Goal: Navigation & Orientation: Find specific page/section

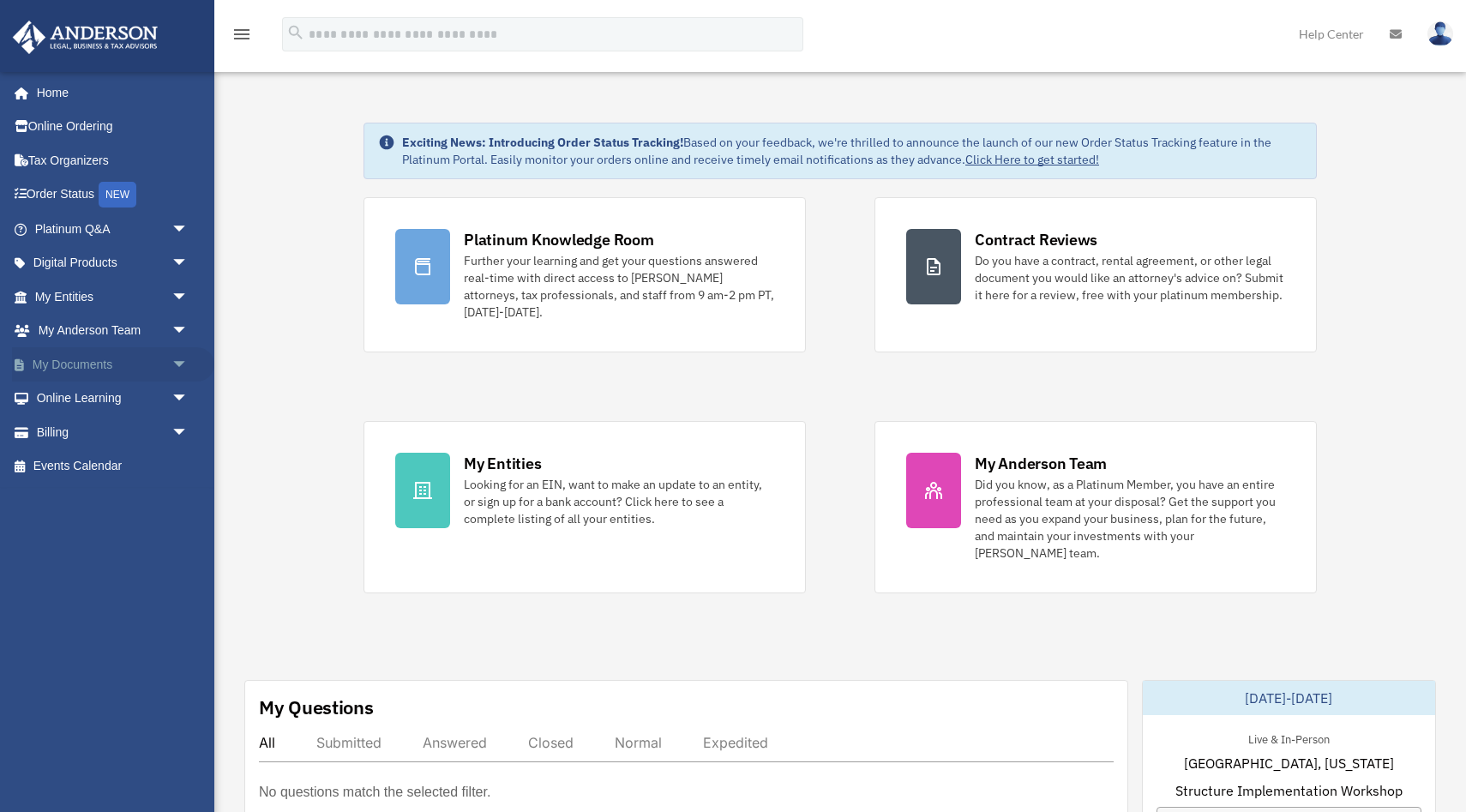
click at [184, 360] on span "arrow_drop_down" at bounding box center [189, 364] width 34 height 35
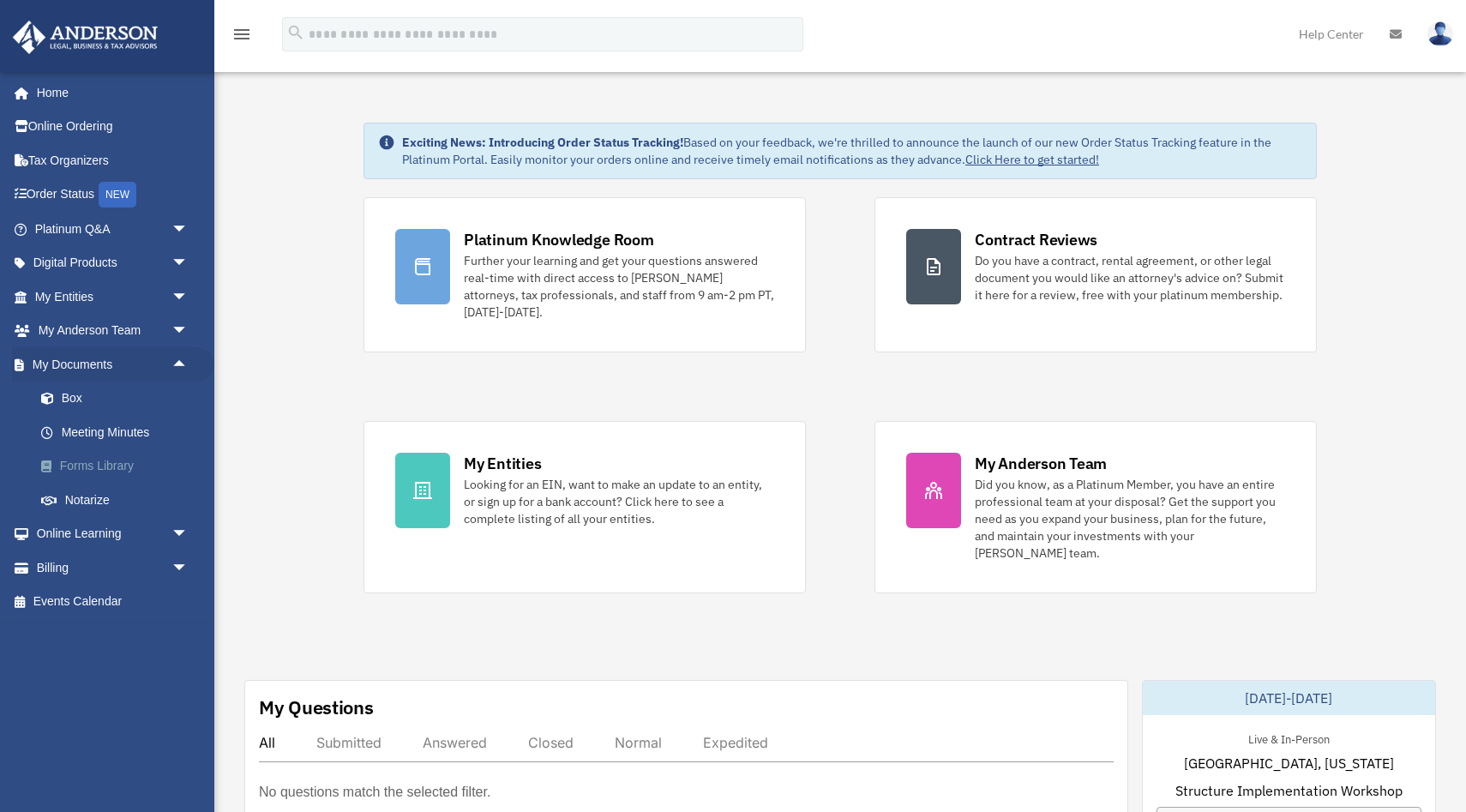
click at [79, 458] on link "Forms Library" at bounding box center [118, 467] width 190 height 34
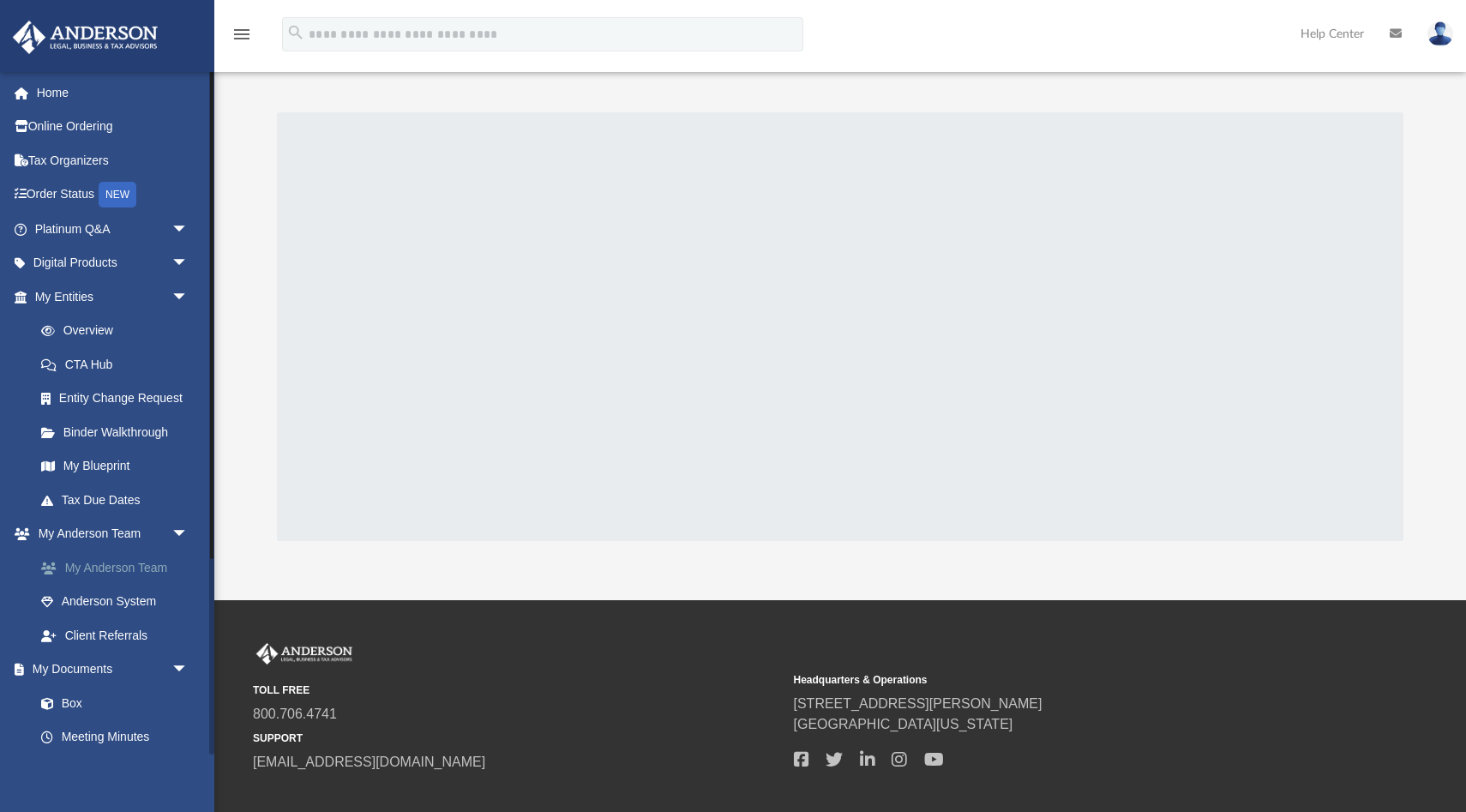
click at [135, 572] on link "My Anderson Team" at bounding box center [118, 568] width 190 height 34
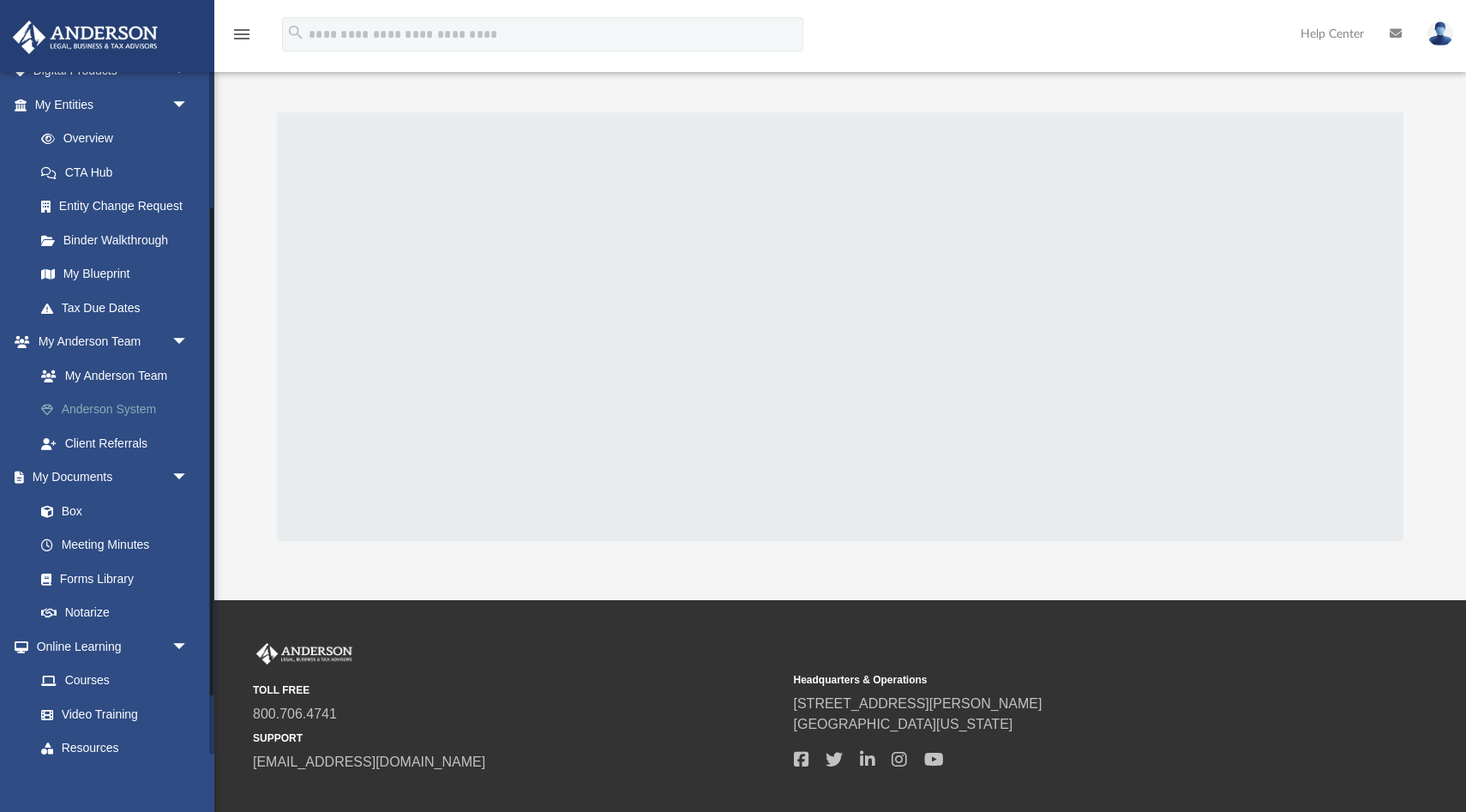
scroll to position [198, 0]
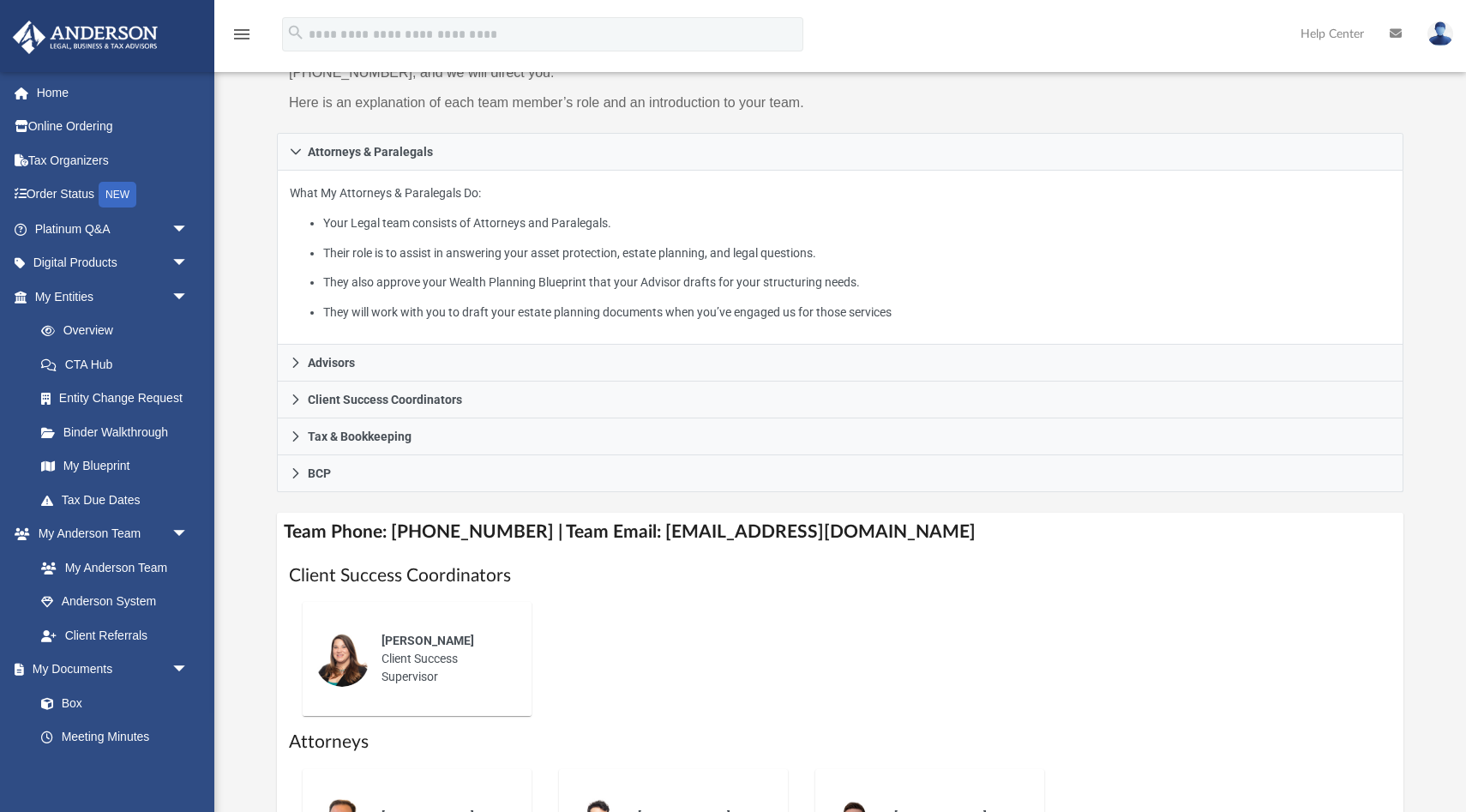
scroll to position [217, 0]
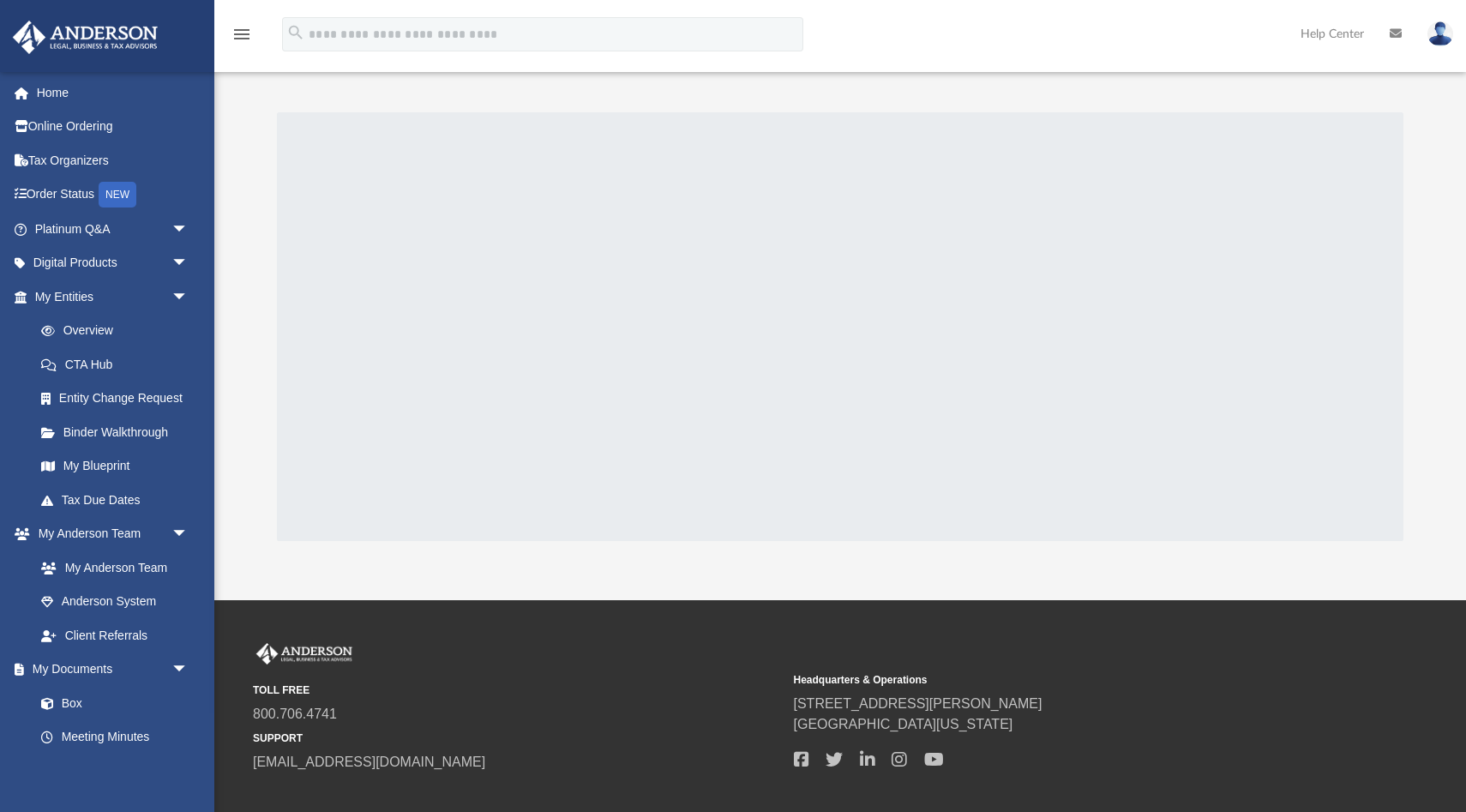
click at [1440, 30] on img at bounding box center [1439, 33] width 26 height 25
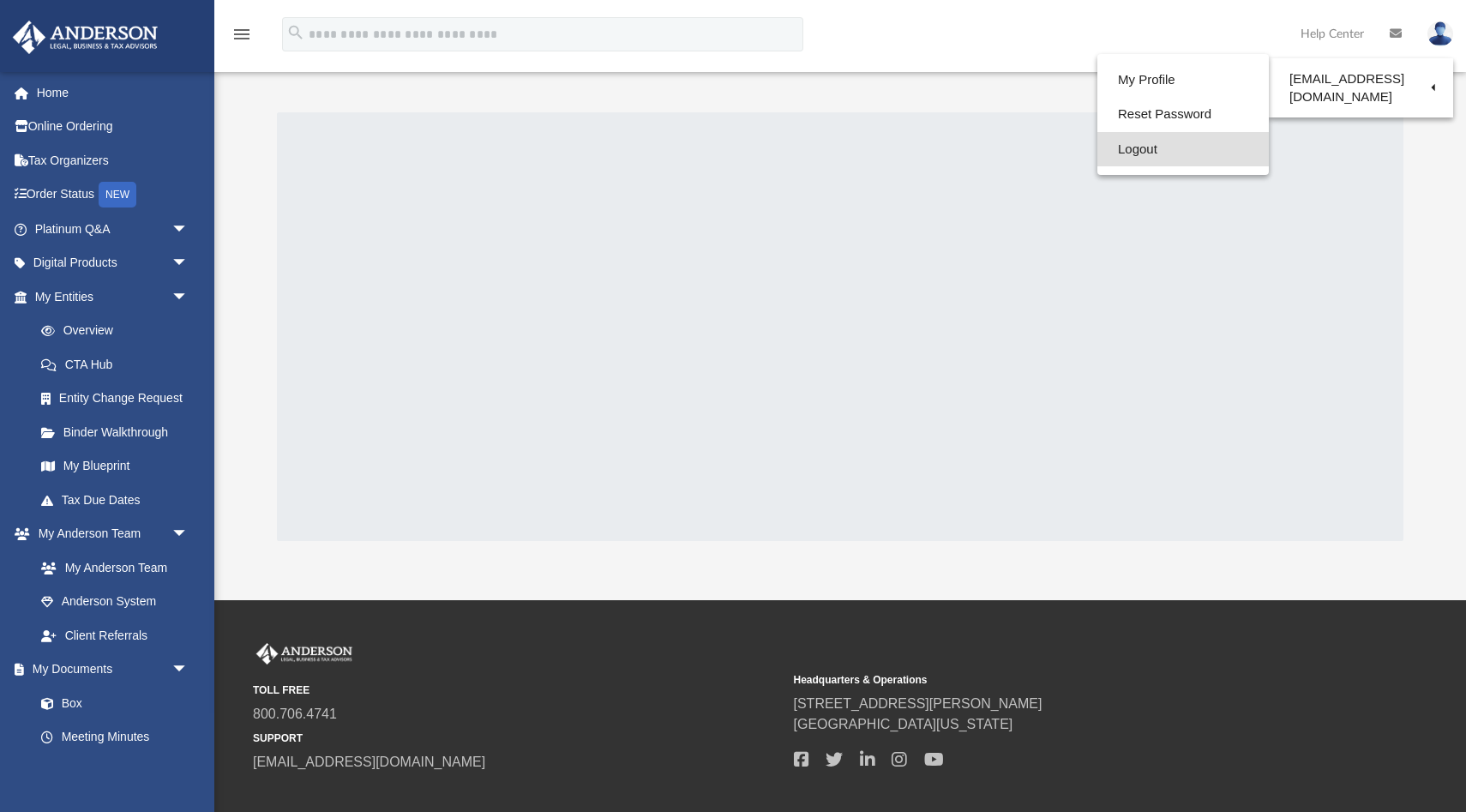
click at [1174, 152] on link "Logout" at bounding box center [1183, 149] width 172 height 35
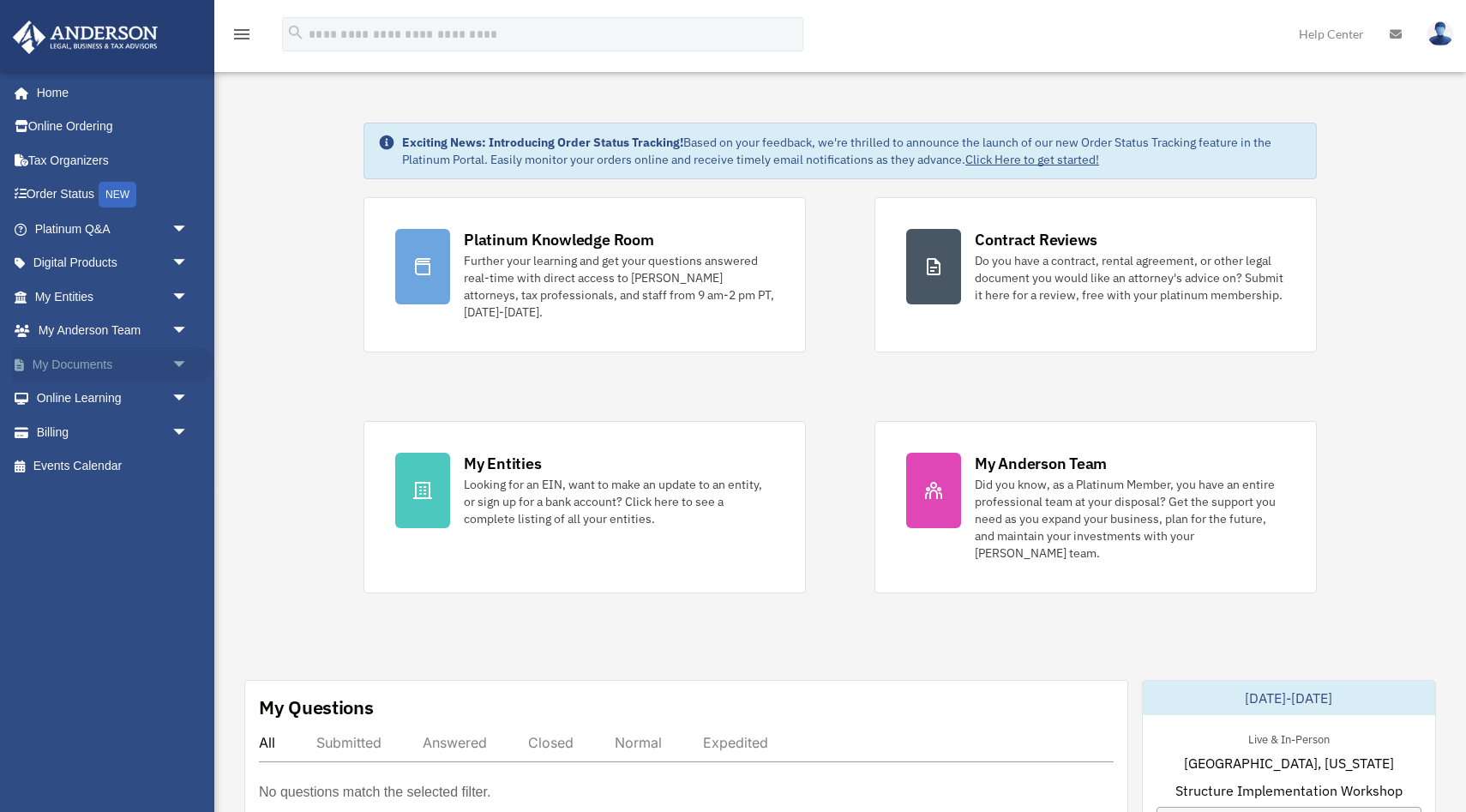
click at [179, 367] on span "arrow_drop_down" at bounding box center [189, 364] width 34 height 35
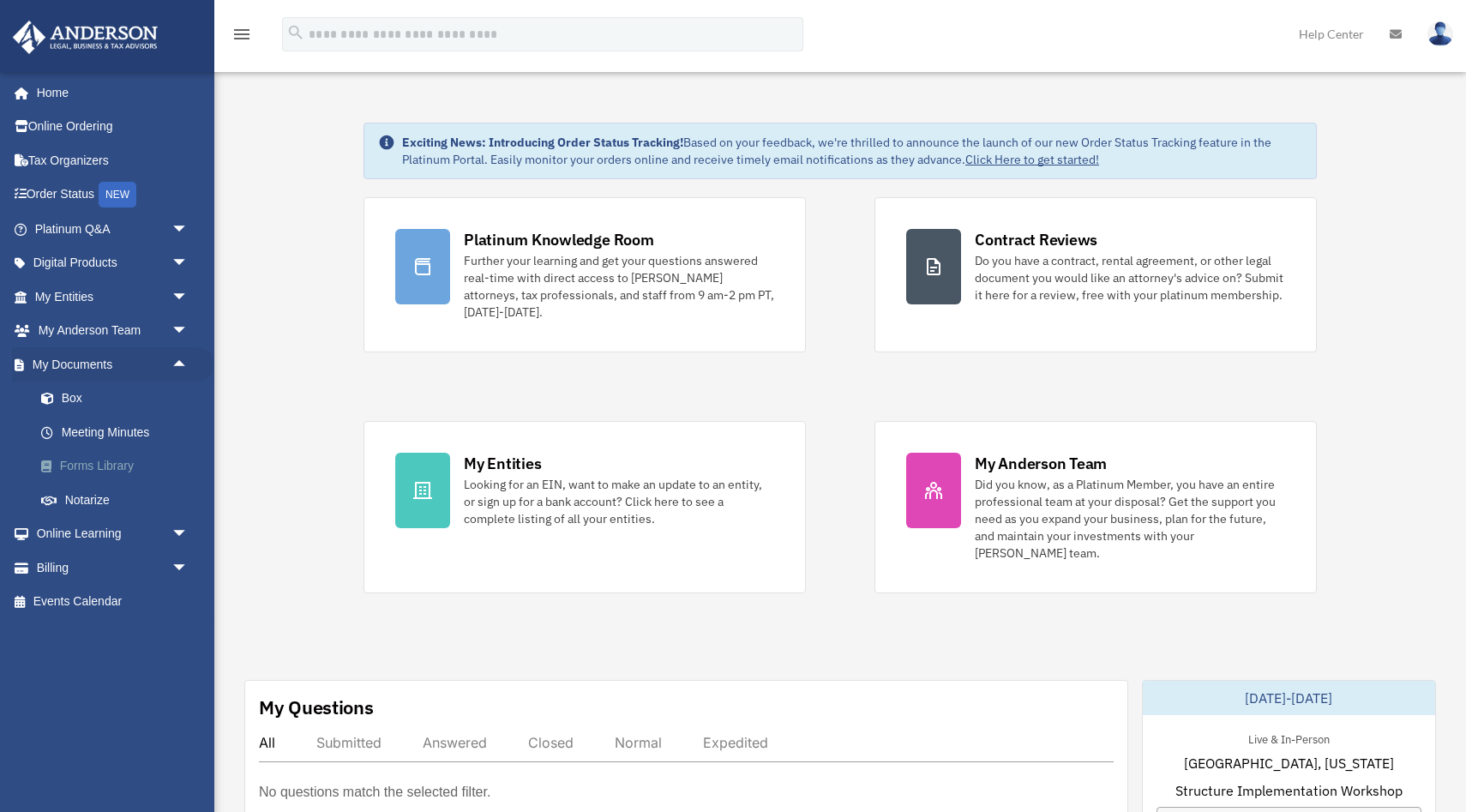
click at [96, 462] on link "Forms Library" at bounding box center [118, 467] width 190 height 34
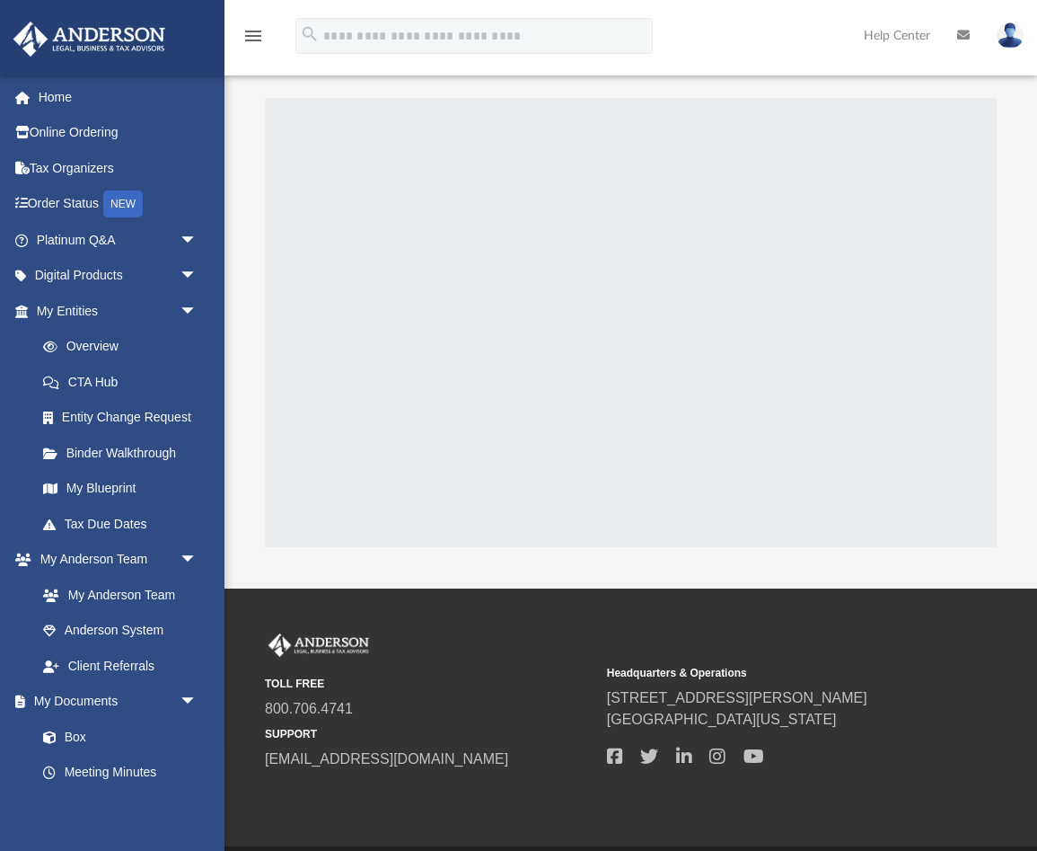
click at [802, 219] on div at bounding box center [631, 322] width 732 height 449
